Goal: Ask a question

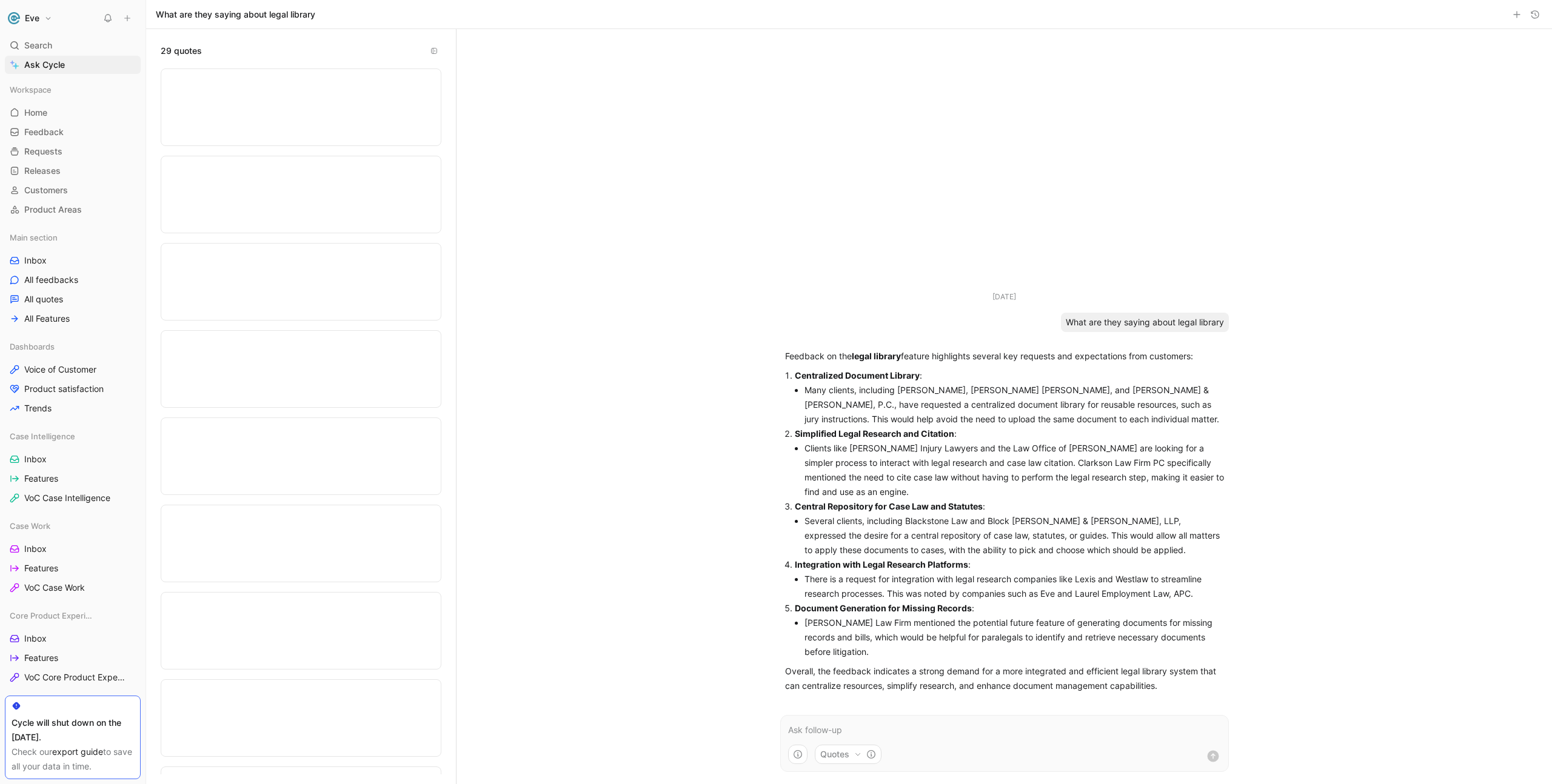
scroll to position [1926, 0]
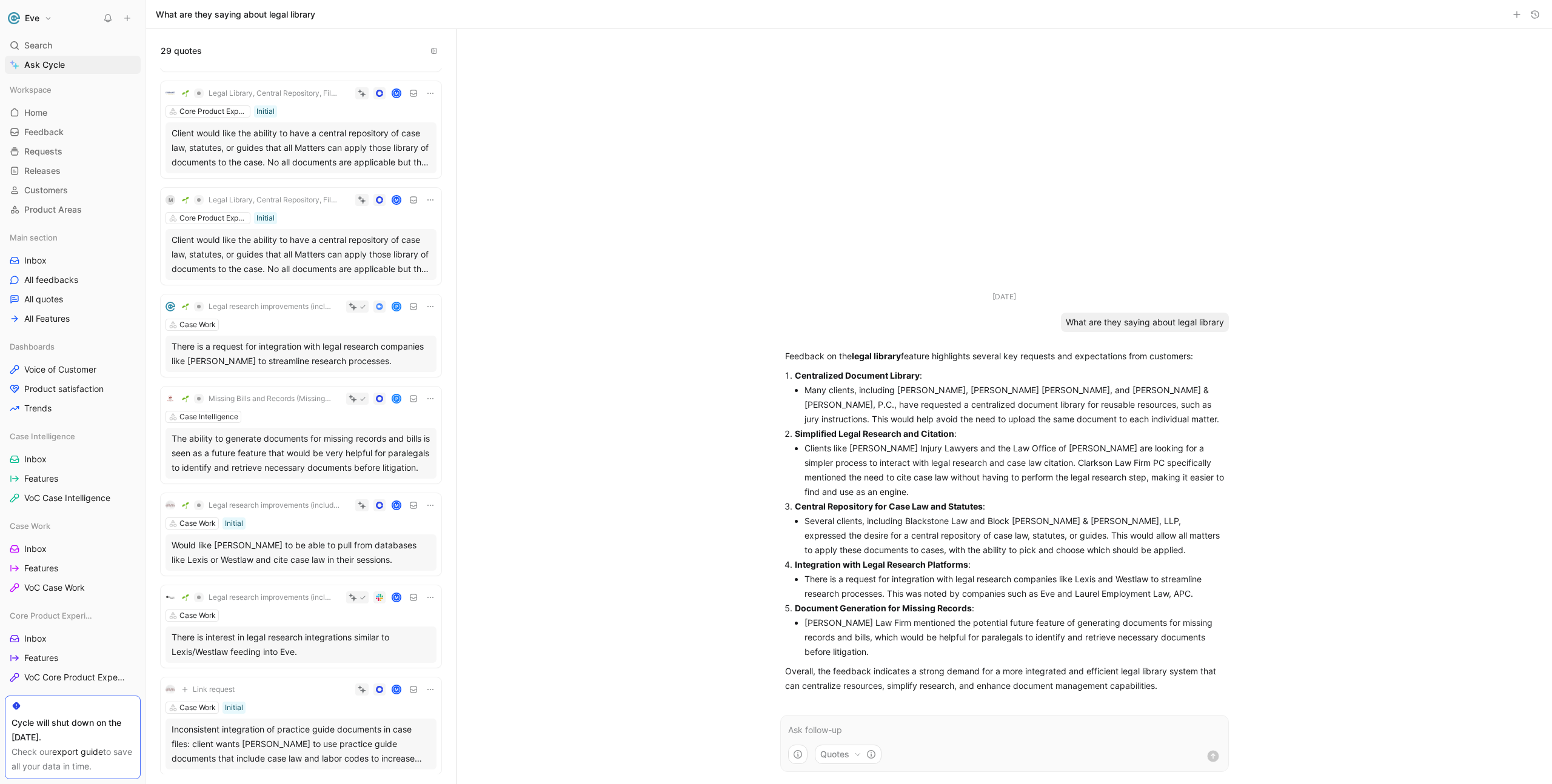
click at [843, 734] on p at bounding box center [1004, 729] width 433 height 14
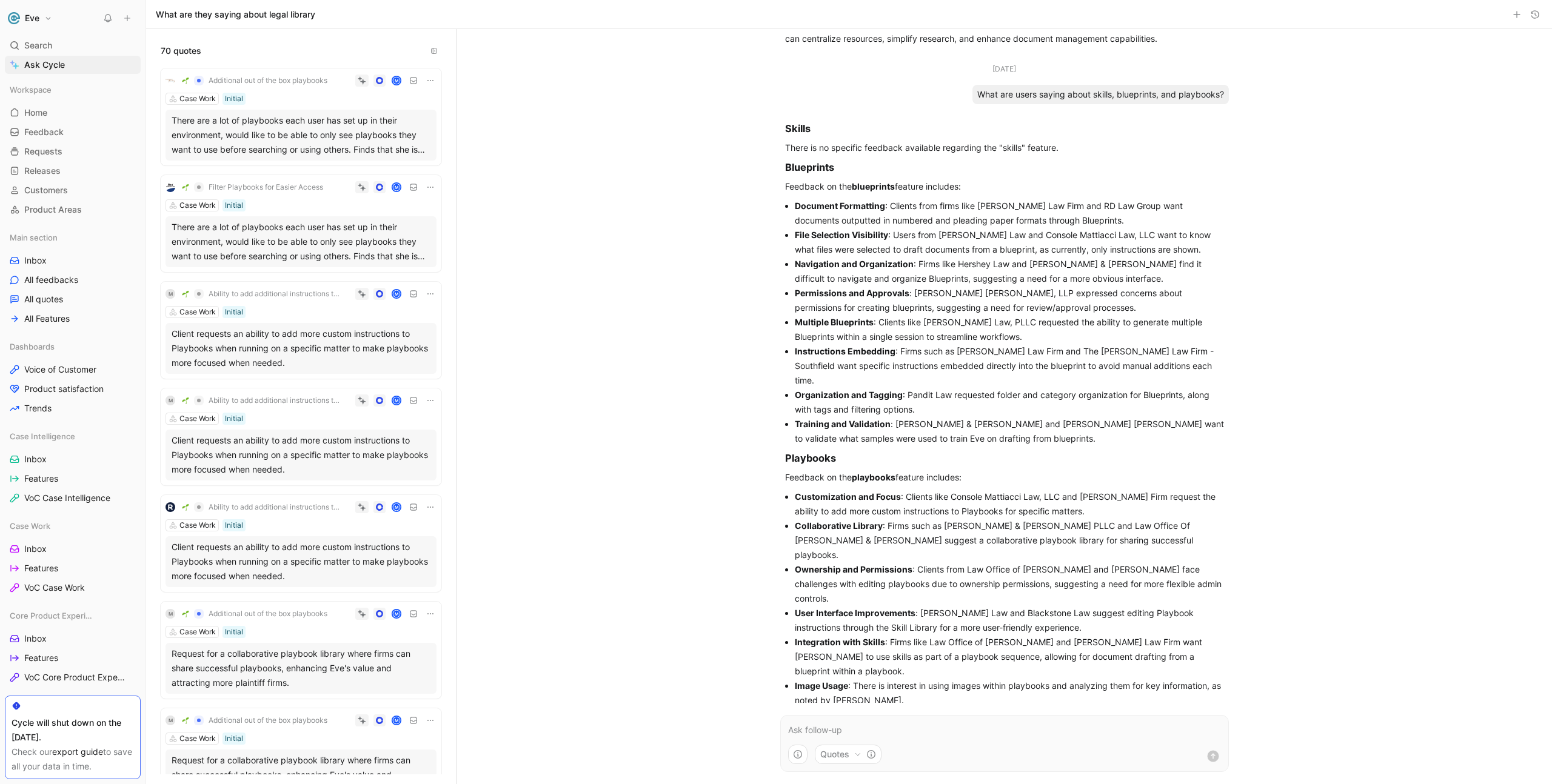
scroll to position [390, 0]
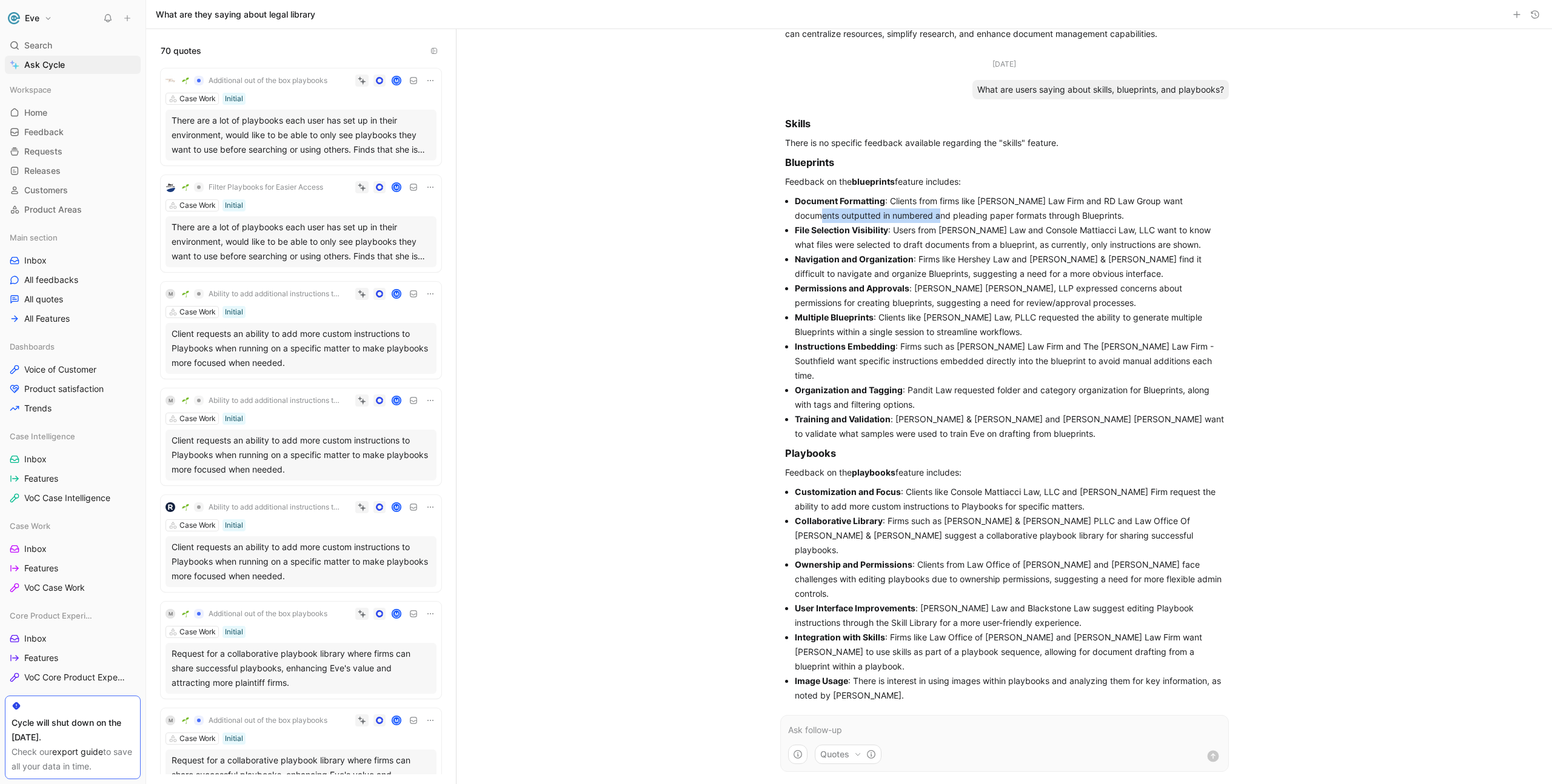
drag, startPoint x: 818, startPoint y: 214, endPoint x: 940, endPoint y: 214, distance: 122.0
click at [940, 214] on li "Document Formatting : Clients from firms like [PERSON_NAME] Law Firm and RD Law…" at bounding box center [1009, 208] width 430 height 29
drag, startPoint x: 794, startPoint y: 257, endPoint x: 914, endPoint y: 254, distance: 120.0
click at [914, 254] on li "Navigation and Organization : Firms like Hershey Law and [PERSON_NAME] & [PERSO…" at bounding box center [1009, 267] width 430 height 29
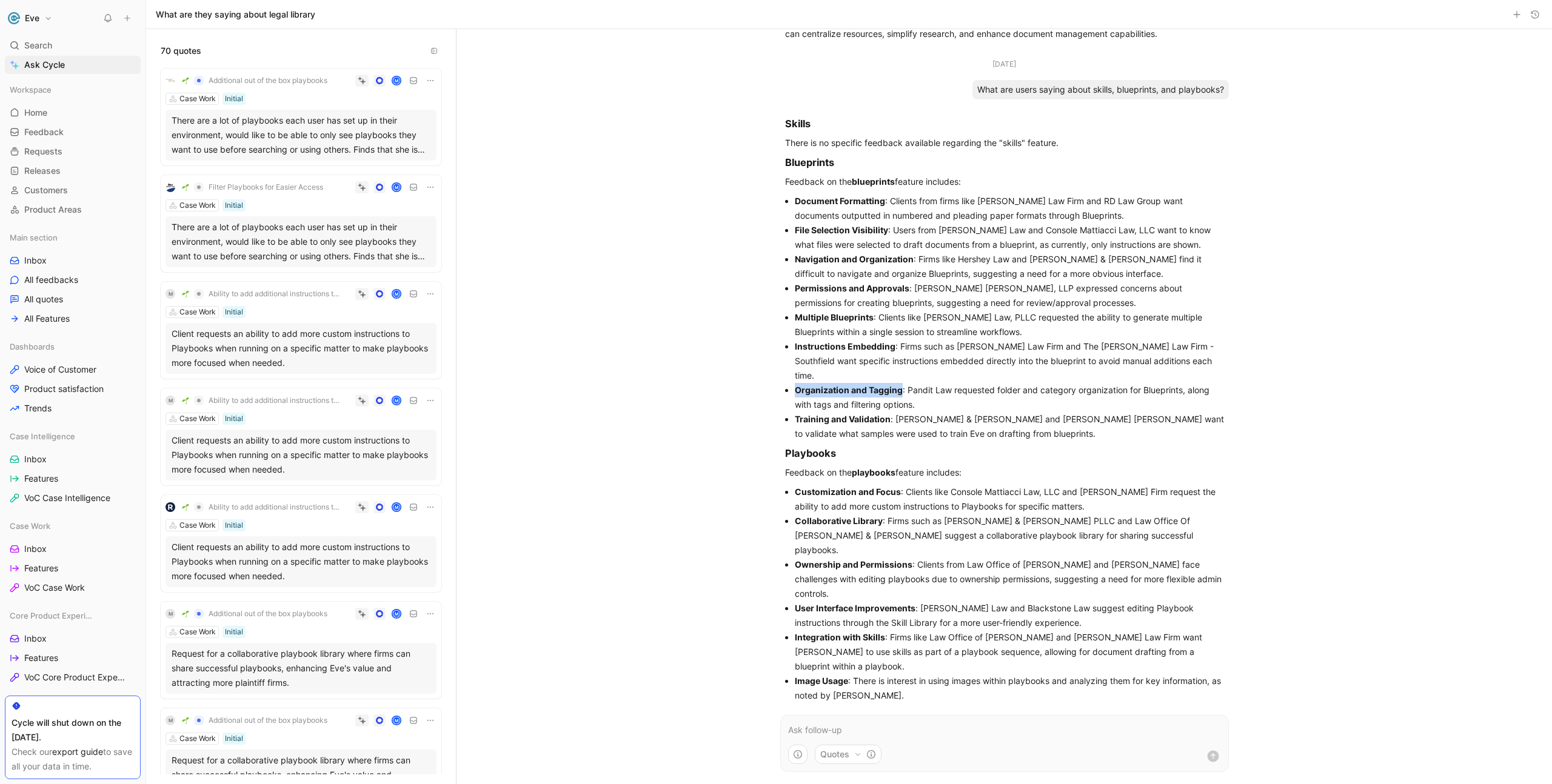
drag, startPoint x: 792, startPoint y: 378, endPoint x: 899, endPoint y: 375, distance: 107.0
click at [899, 375] on ul "Document Formatting : Clients from firms like [PERSON_NAME] Law Firm and RD Law…" at bounding box center [1004, 317] width 439 height 247
click at [796, 514] on li "Collaborative Library : Firms such as [PERSON_NAME] & [PERSON_NAME] PLLC and La…" at bounding box center [1009, 536] width 430 height 44
drag, startPoint x: 794, startPoint y: 505, endPoint x: 884, endPoint y: 505, distance: 90.0
click at [884, 514] on li "Collaborative Library : Firms such as [PERSON_NAME] & [PERSON_NAME] PLLC and La…" at bounding box center [1009, 536] width 430 height 44
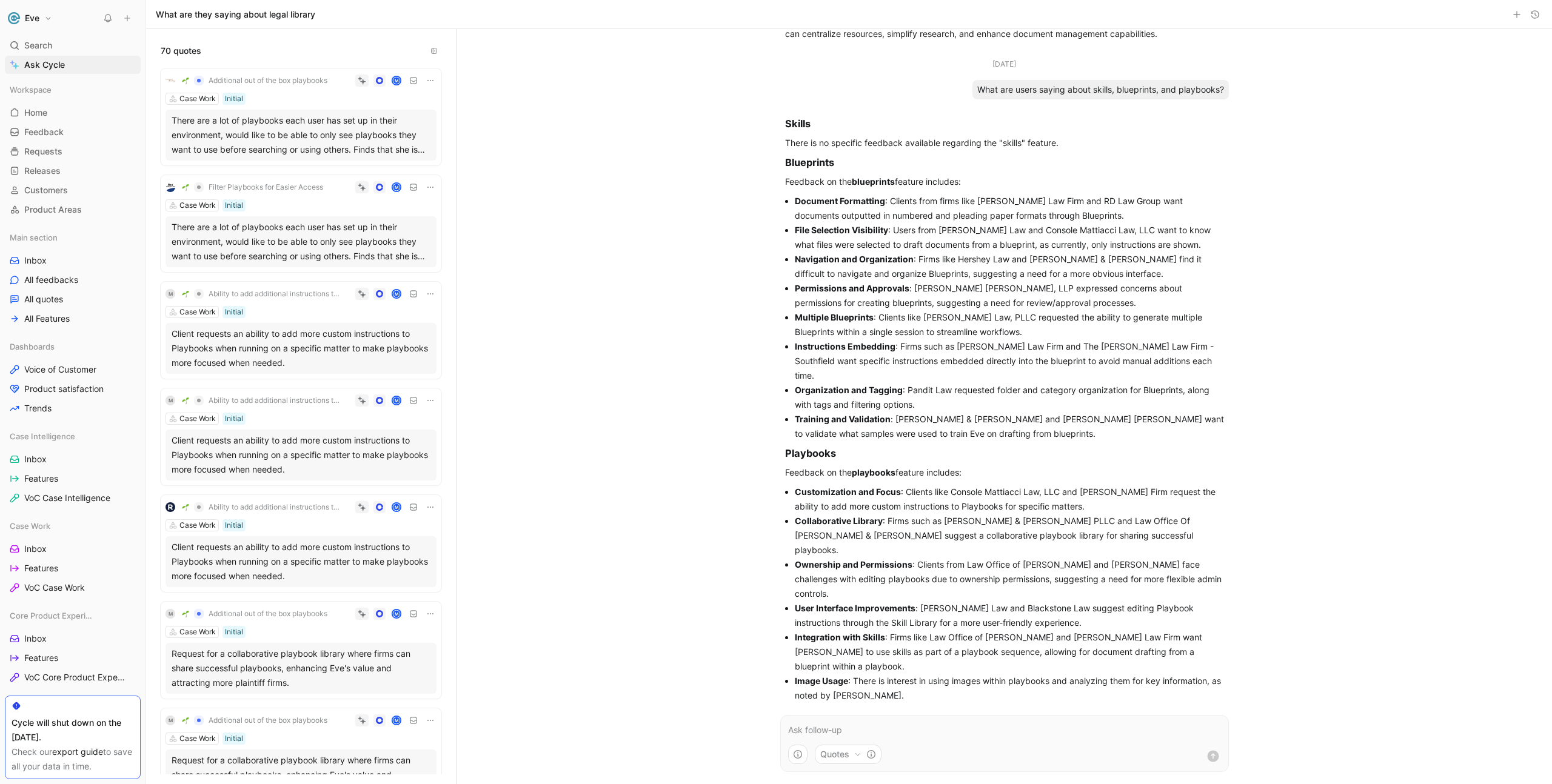
click at [873, 516] on li "Collaborative Library : Firms such as [PERSON_NAME] & [PERSON_NAME] PLLC and La…" at bounding box center [1009, 536] width 430 height 44
drag, startPoint x: 799, startPoint y: 579, endPoint x: 880, endPoint y: 583, distance: 81.1
click at [880, 603] on strong "User Interface Improvements" at bounding box center [855, 608] width 121 height 10
